Goal: Task Accomplishment & Management: Use online tool/utility

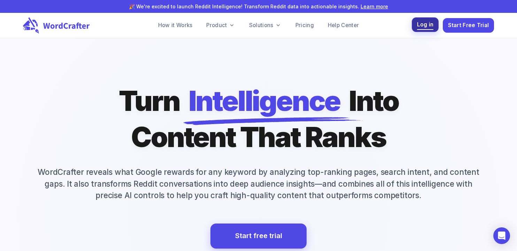
click at [423, 22] on span "Log in" at bounding box center [425, 24] width 17 height 9
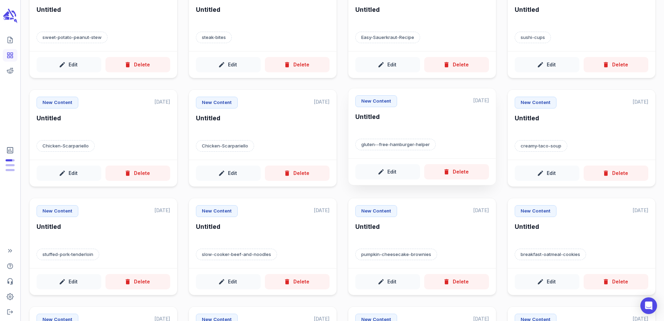
scroll to position [78, 0]
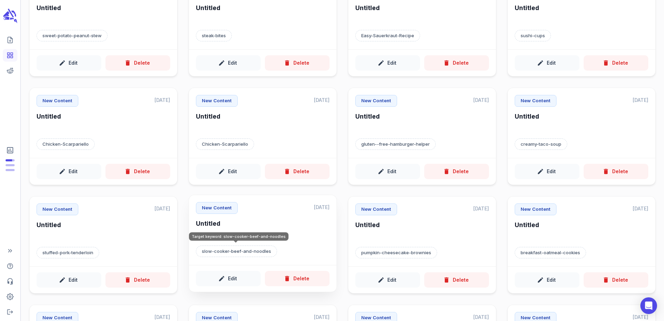
click at [248, 253] on p "slow-cooker-beef-and-noodles" at bounding box center [236, 252] width 81 height 12
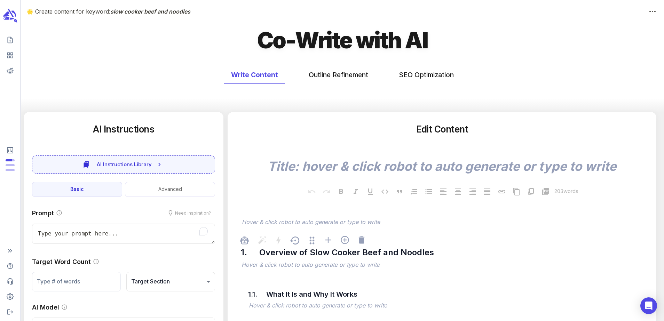
type textarea "x"
click at [425, 82] on button "SEO Optimization" at bounding box center [426, 75] width 69 height 18
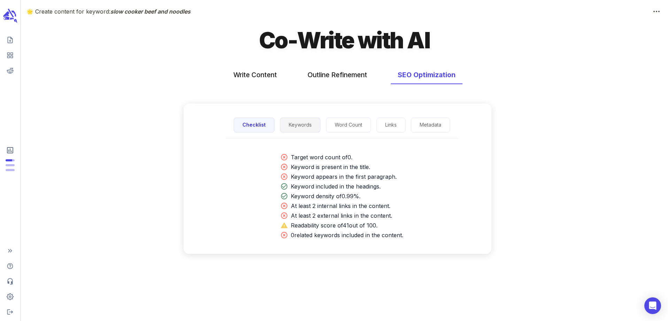
click at [285, 120] on button "Keywords" at bounding box center [300, 125] width 40 height 15
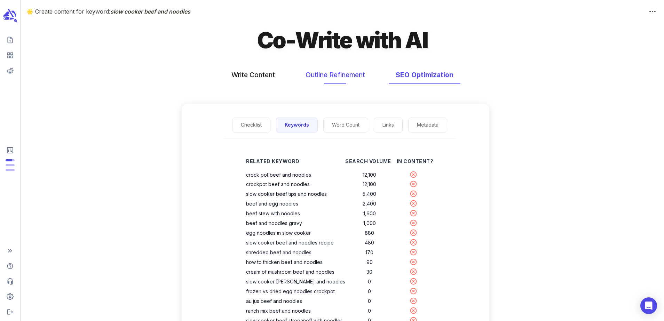
click at [318, 79] on button "Outline Refinement" at bounding box center [335, 75] width 73 height 18
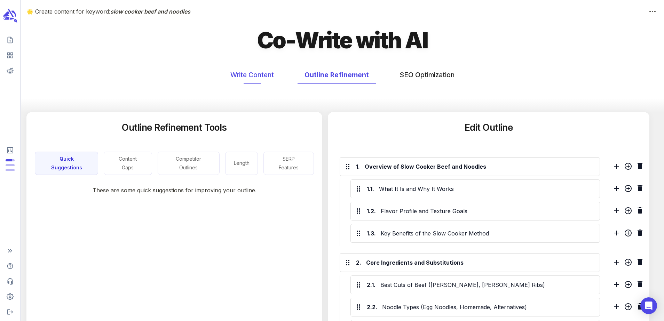
click at [261, 76] on button "Write Content" at bounding box center [251, 75] width 57 height 18
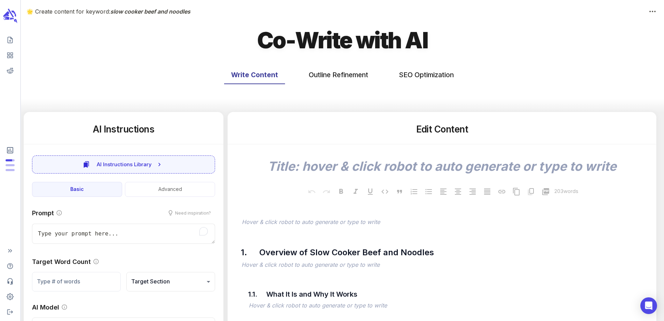
type textarea "x"
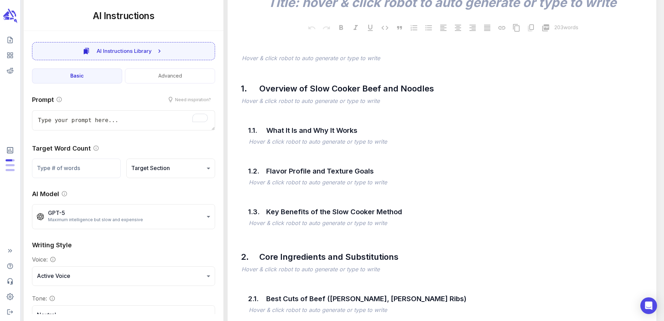
scroll to position [32, 0]
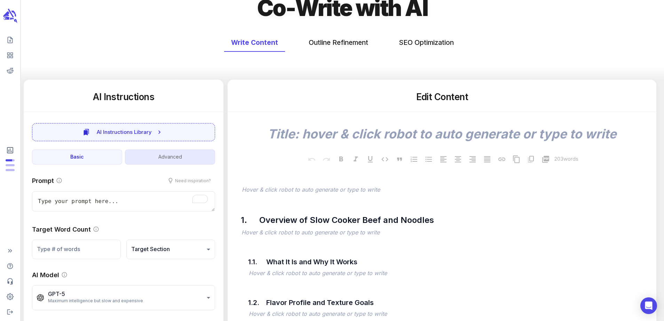
click at [151, 159] on button "Advanced" at bounding box center [170, 157] width 90 height 15
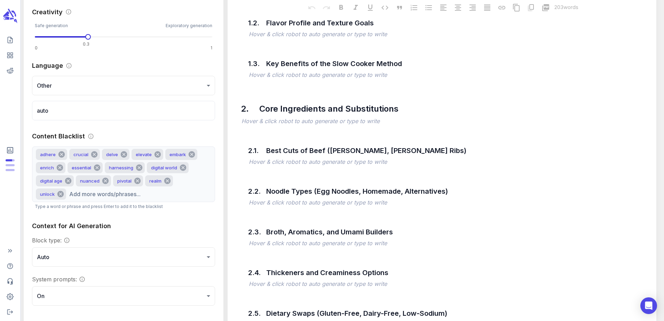
scroll to position [0, 0]
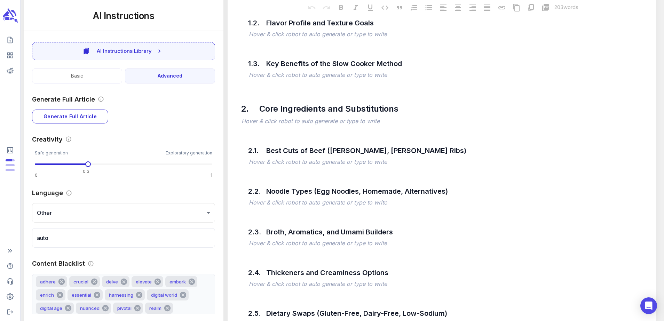
click at [10, 16] on icon "scrollable content" at bounding box center [10, 16] width 16 height 16
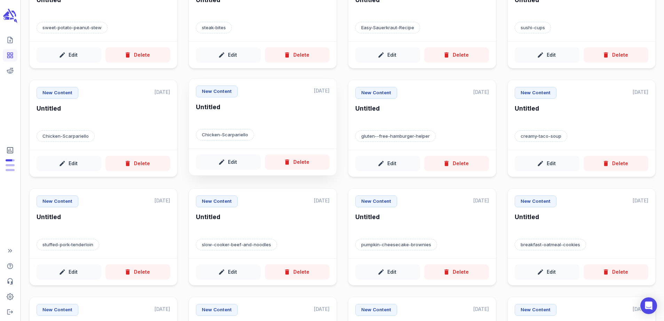
scroll to position [86, 0]
click at [243, 257] on button "Edit" at bounding box center [228, 270] width 65 height 16
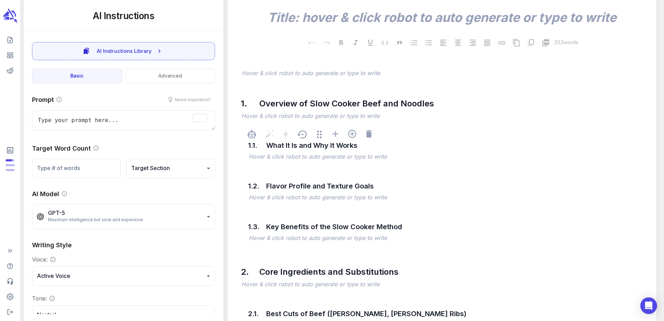
scroll to position [145, 0]
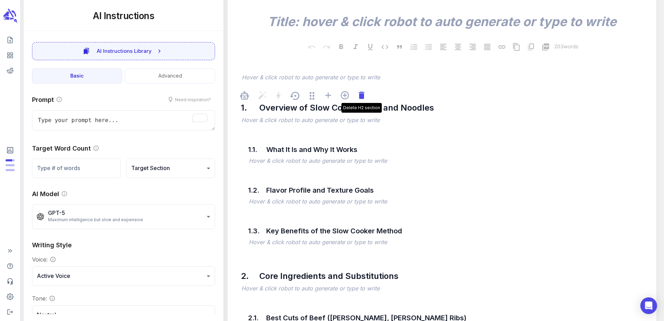
click at [364, 97] on icon at bounding box center [362, 96] width 10 height 10
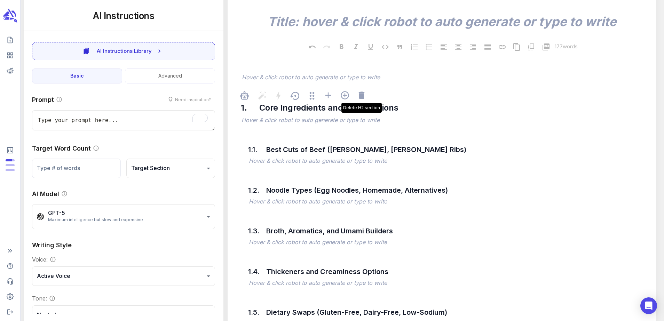
click at [364, 97] on icon at bounding box center [362, 96] width 10 height 10
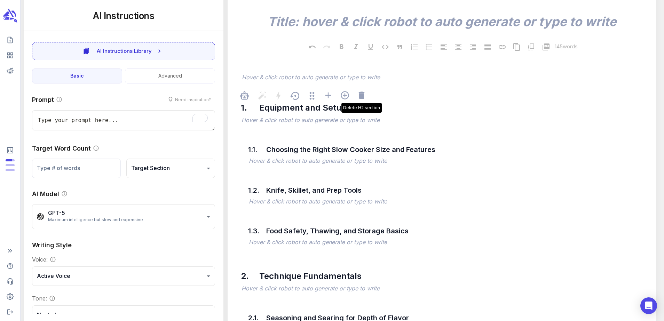
click at [364, 97] on icon at bounding box center [362, 96] width 10 height 10
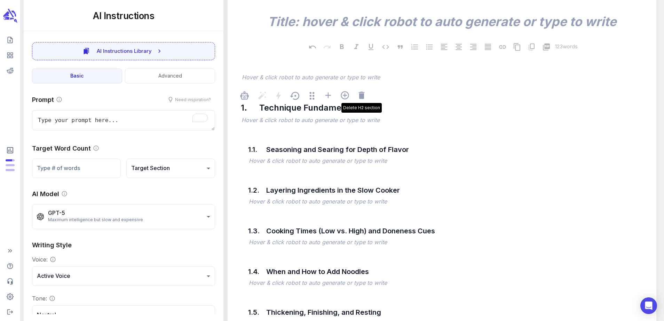
click at [364, 97] on icon at bounding box center [362, 96] width 10 height 10
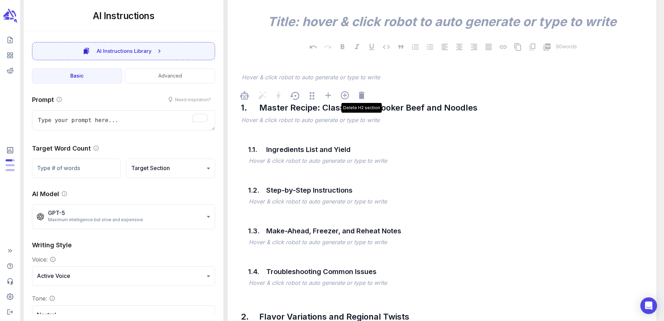
click at [364, 97] on icon at bounding box center [362, 96] width 10 height 10
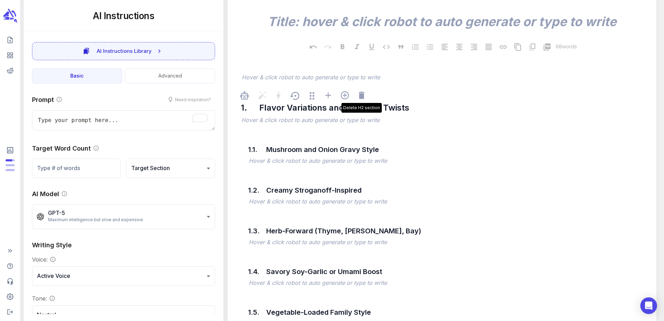
click at [364, 97] on icon at bounding box center [362, 96] width 10 height 10
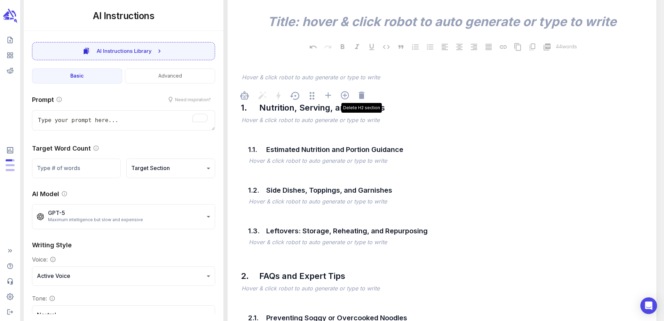
click at [364, 97] on icon at bounding box center [362, 96] width 10 height 10
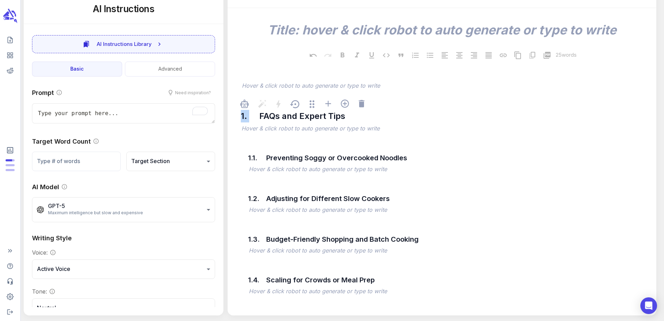
click at [364, 97] on div "1. FAQs and Expert Tips ﻿ Hover & click robot to auto generate or type to write" at bounding box center [442, 114] width 418 height 39
click at [360, 110] on div "Delete H2 section" at bounding box center [365, 105] width 17 height 12
click at [359, 106] on icon at bounding box center [362, 104] width 10 height 10
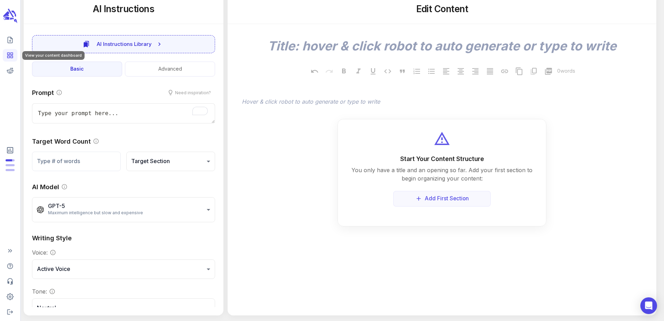
type textarea "x"
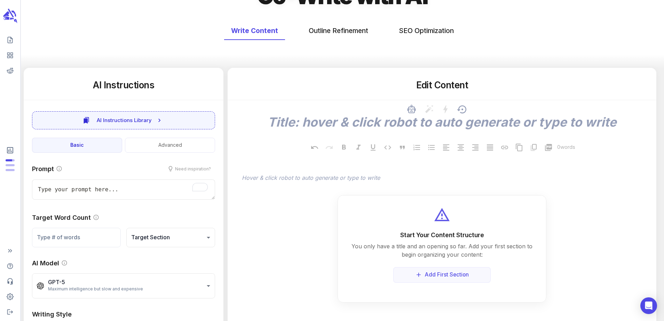
scroll to position [43, 0]
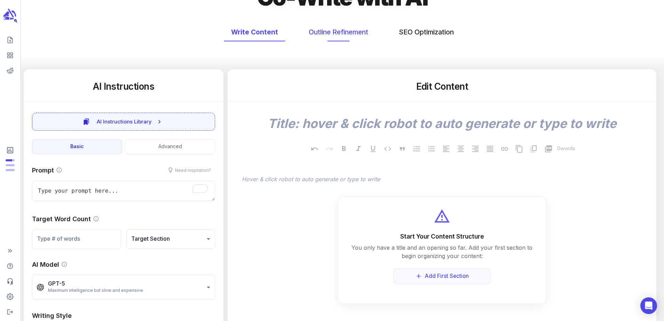
click at [339, 38] on button "Outline Refinement" at bounding box center [338, 32] width 73 height 18
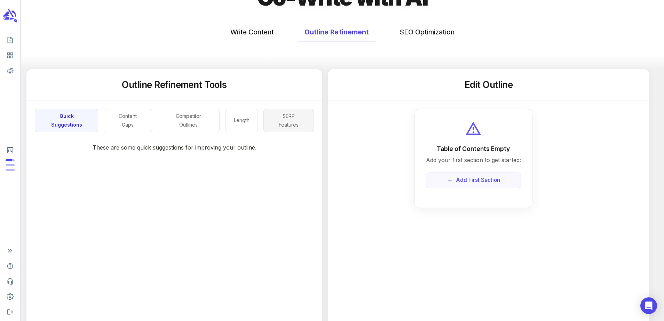
click at [290, 117] on button "SERP Features" at bounding box center [289, 120] width 50 height 23
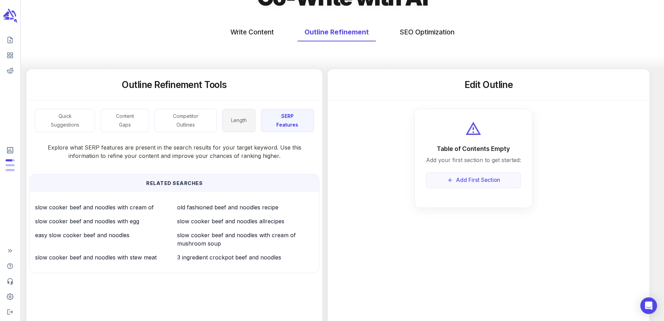
click at [238, 126] on button "Length" at bounding box center [238, 120] width 33 height 23
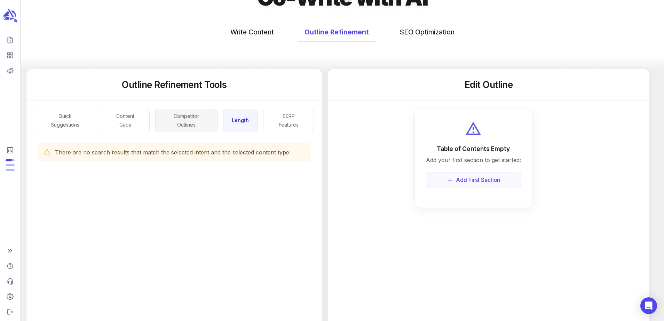
click at [197, 123] on button "Competitor Outlines" at bounding box center [186, 120] width 63 height 23
click at [133, 123] on button "Content Gaps" at bounding box center [124, 120] width 48 height 23
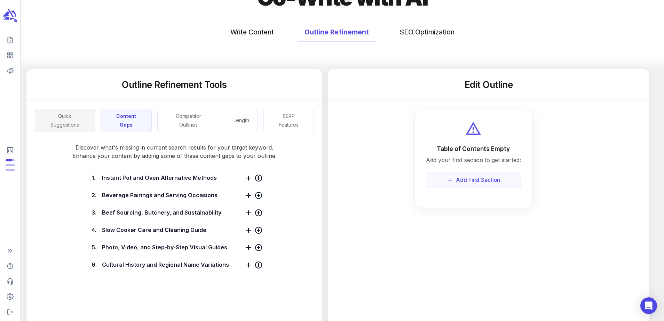
click at [79, 114] on button "Quick Suggestions" at bounding box center [65, 120] width 60 height 23
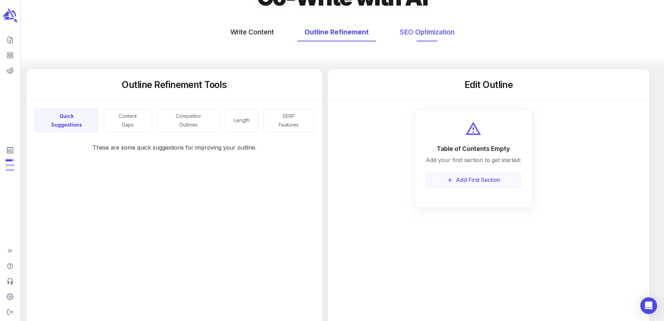
click at [422, 31] on button "SEO Optimization" at bounding box center [427, 32] width 69 height 18
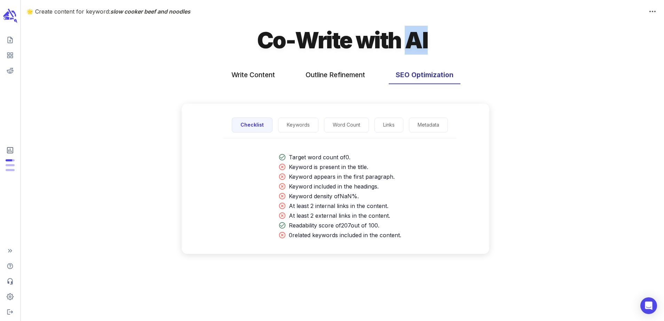
click at [422, 31] on h1 "Co-Write with AI" at bounding box center [342, 40] width 171 height 29
click at [292, 128] on button "Keywords" at bounding box center [300, 125] width 40 height 15
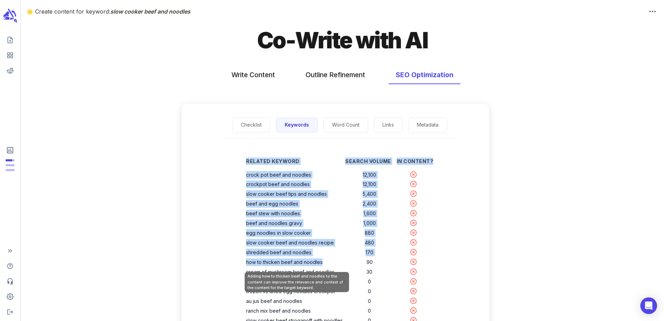
drag, startPoint x: 248, startPoint y: 172, endPoint x: 338, endPoint y: 266, distance: 130.0
click at [338, 257] on div "Related Keyword Search Volume In Content? crock pot beef and noodles 12,100 cro…" at bounding box center [340, 261] width 210 height 223
copy table "Related Keyword Search Volume In Content? crock pot beef and noodles 12,100 cro…"
